Goal: Contribute content: Add original content to the website for others to see

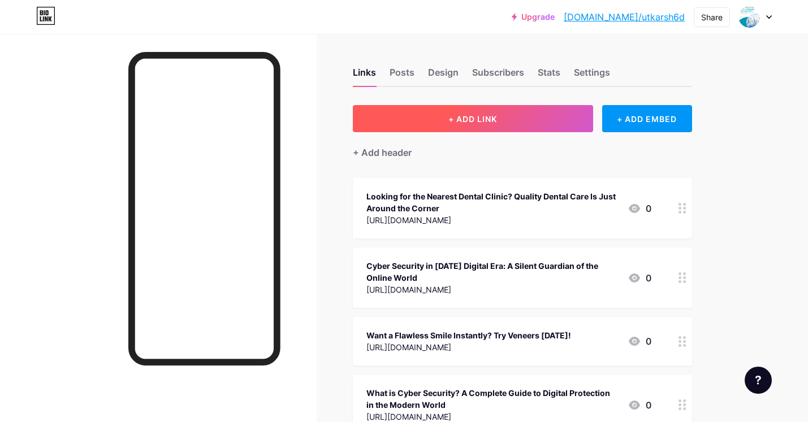
click at [536, 115] on button "+ ADD LINK" at bounding box center [473, 118] width 240 height 27
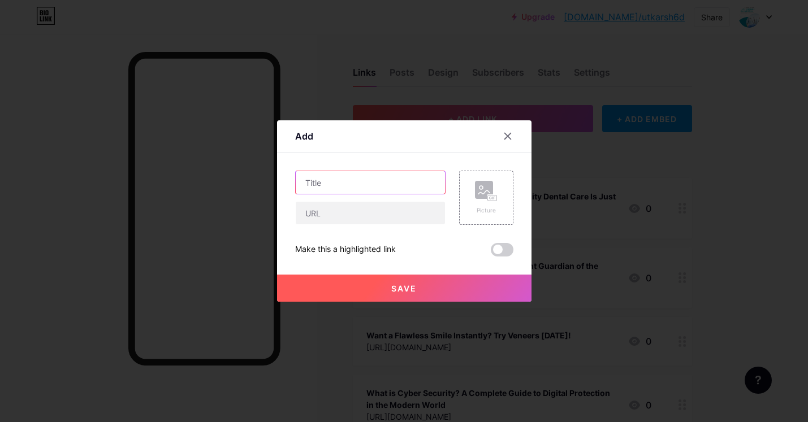
click at [313, 179] on input "text" at bounding box center [370, 182] width 149 height 23
paste input "Veneers Cost in [GEOGRAPHIC_DATA] — Transform Your Smile with Top Smile Dental …"
type input "Veneers Cost in [GEOGRAPHIC_DATA] — Transform Your Smile with Top Smile Dental …"
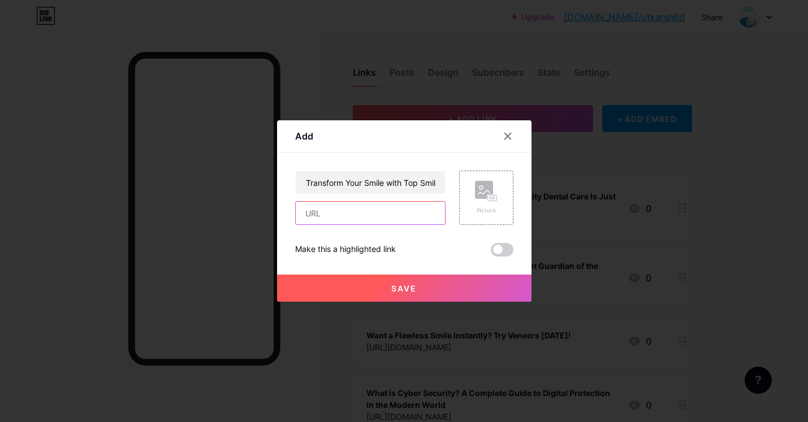
scroll to position [0, 0]
click at [307, 208] on input "text" at bounding box center [370, 213] width 149 height 23
paste input "[URL][DOMAIN_NAME]"
type input "[URL][DOMAIN_NAME]"
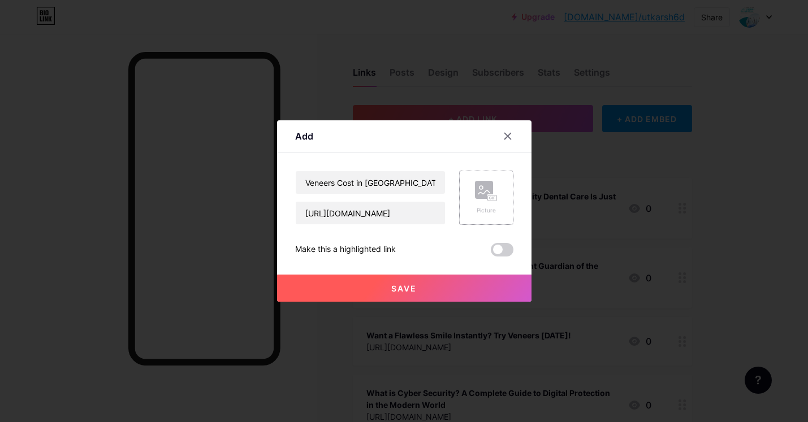
scroll to position [0, 0]
click at [467, 189] on div "Picture" at bounding box center [486, 198] width 54 height 54
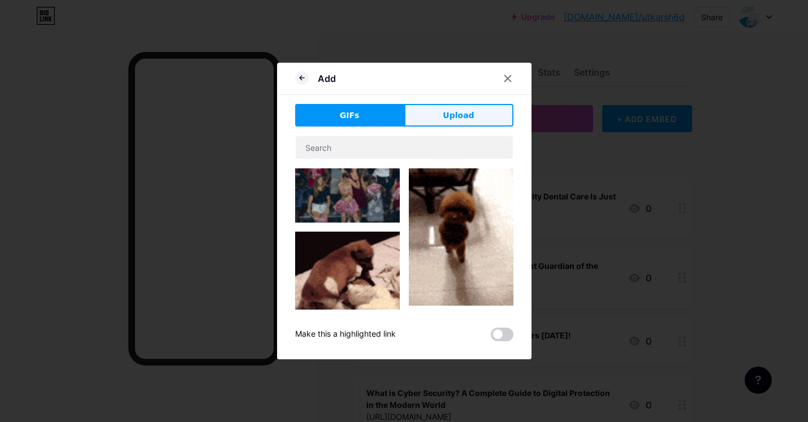
click at [426, 114] on button "Upload" at bounding box center [458, 115] width 109 height 23
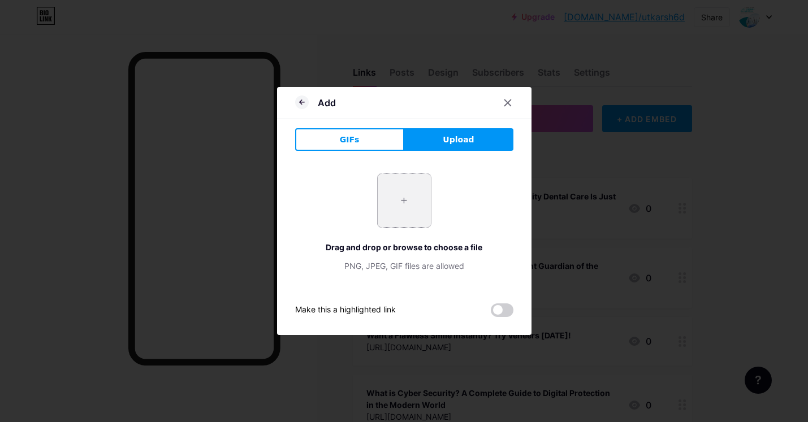
click at [390, 206] on input "file" at bounding box center [404, 200] width 53 height 53
type input "C:\fakepath\Veneers Cost in [GEOGRAPHIC_DATA] (1).jpeg"
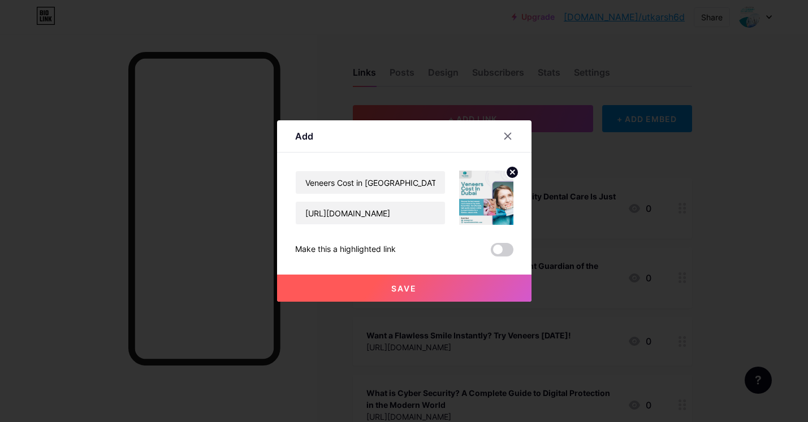
click at [394, 284] on span "Save" at bounding box center [403, 289] width 25 height 10
